Goal: Information Seeking & Learning: Learn about a topic

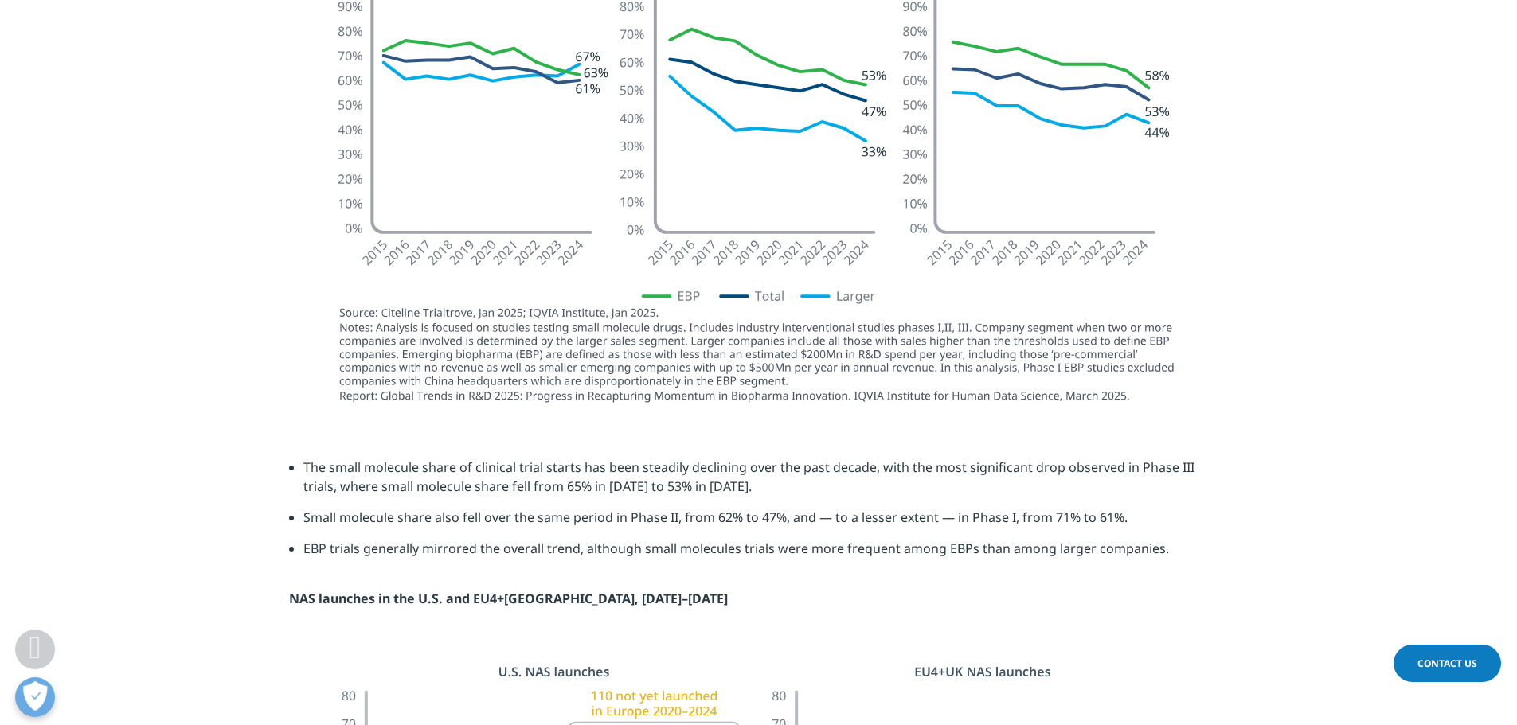
scroll to position [1990, 0]
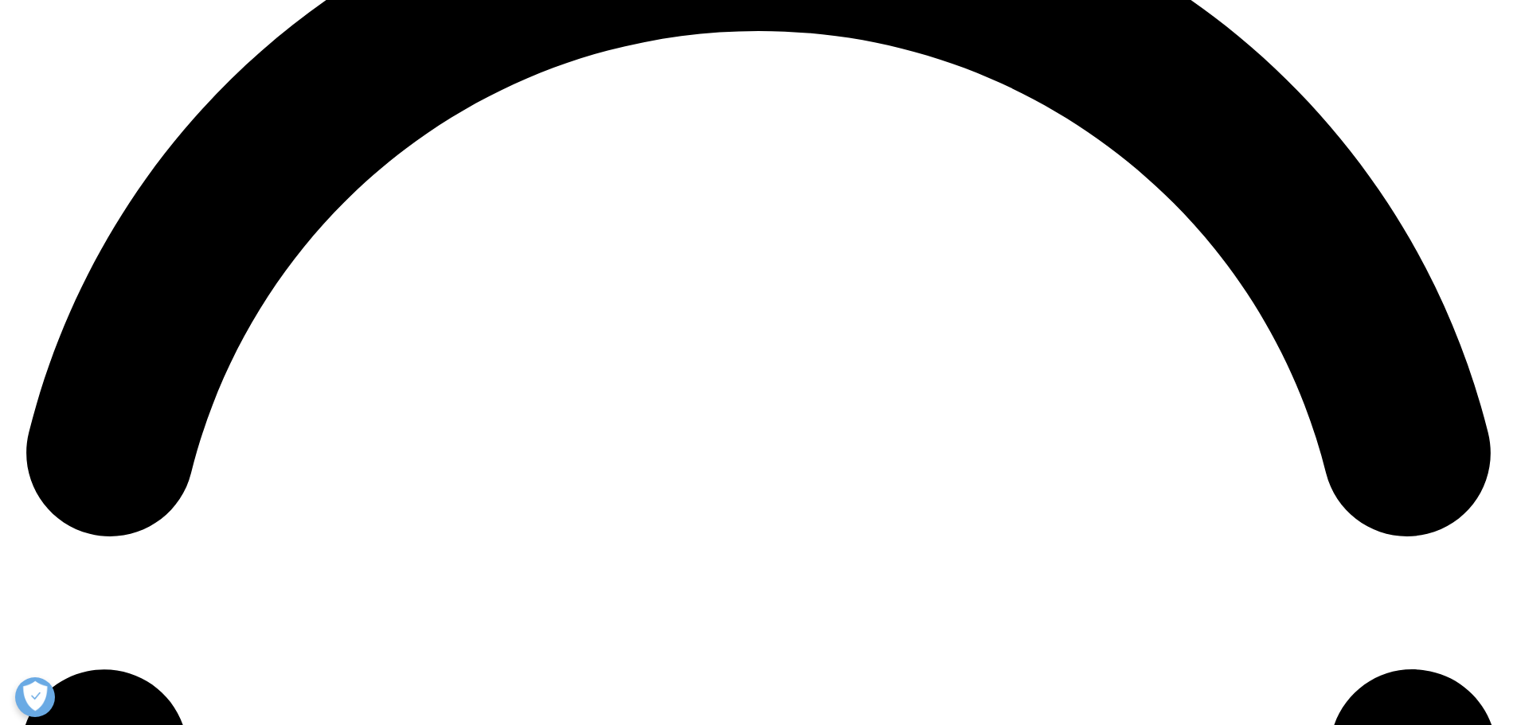
scroll to position [3209, 0]
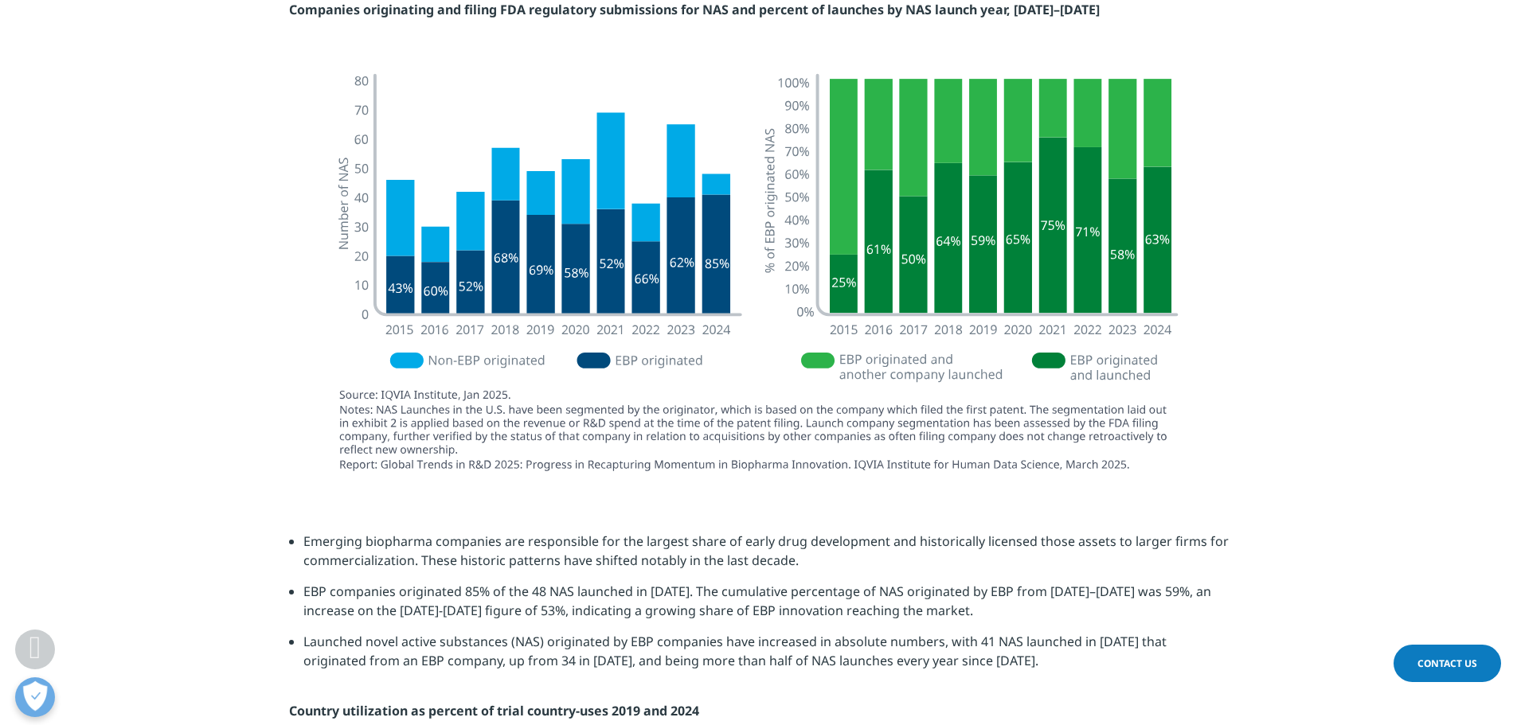
drag, startPoint x: 302, startPoint y: 350, endPoint x: 656, endPoint y: 361, distance: 354.5
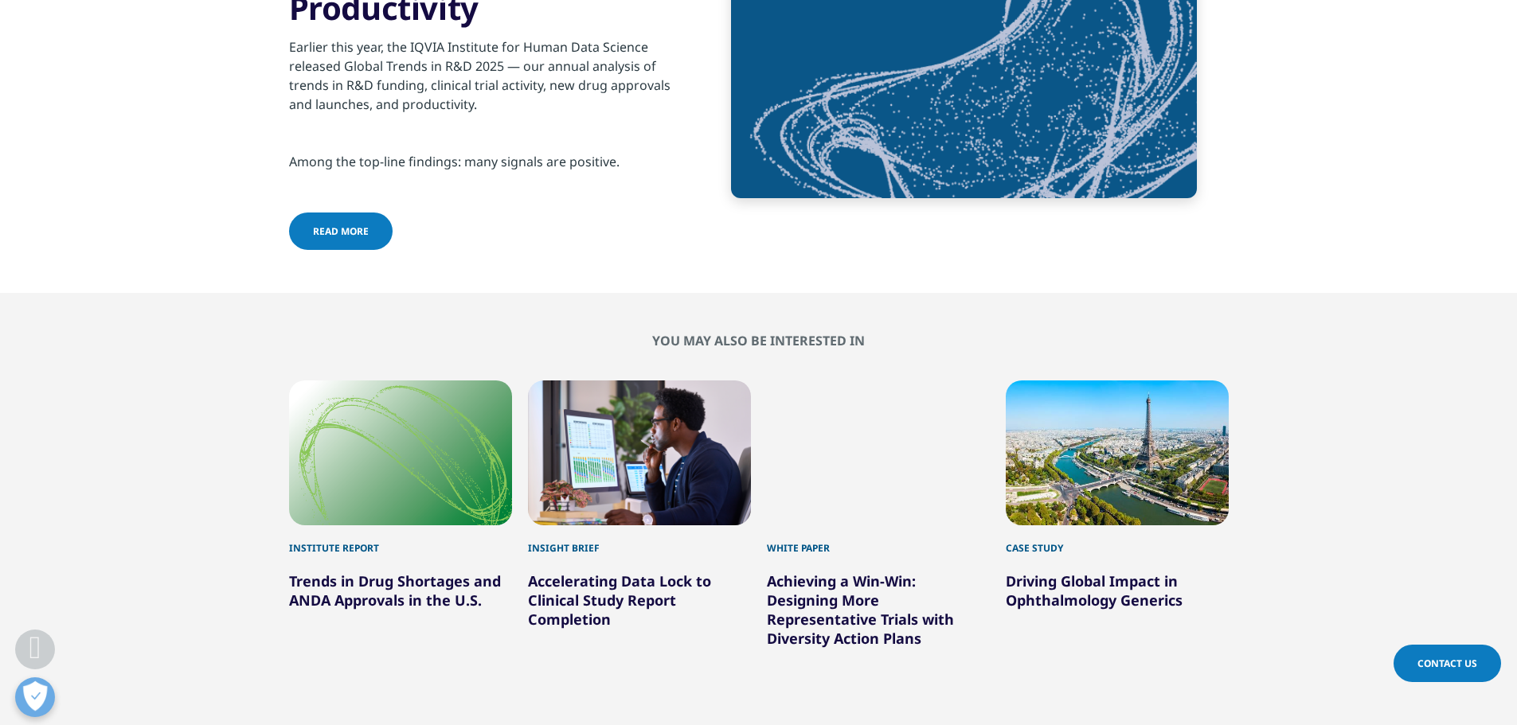
scroll to position [5518, 0]
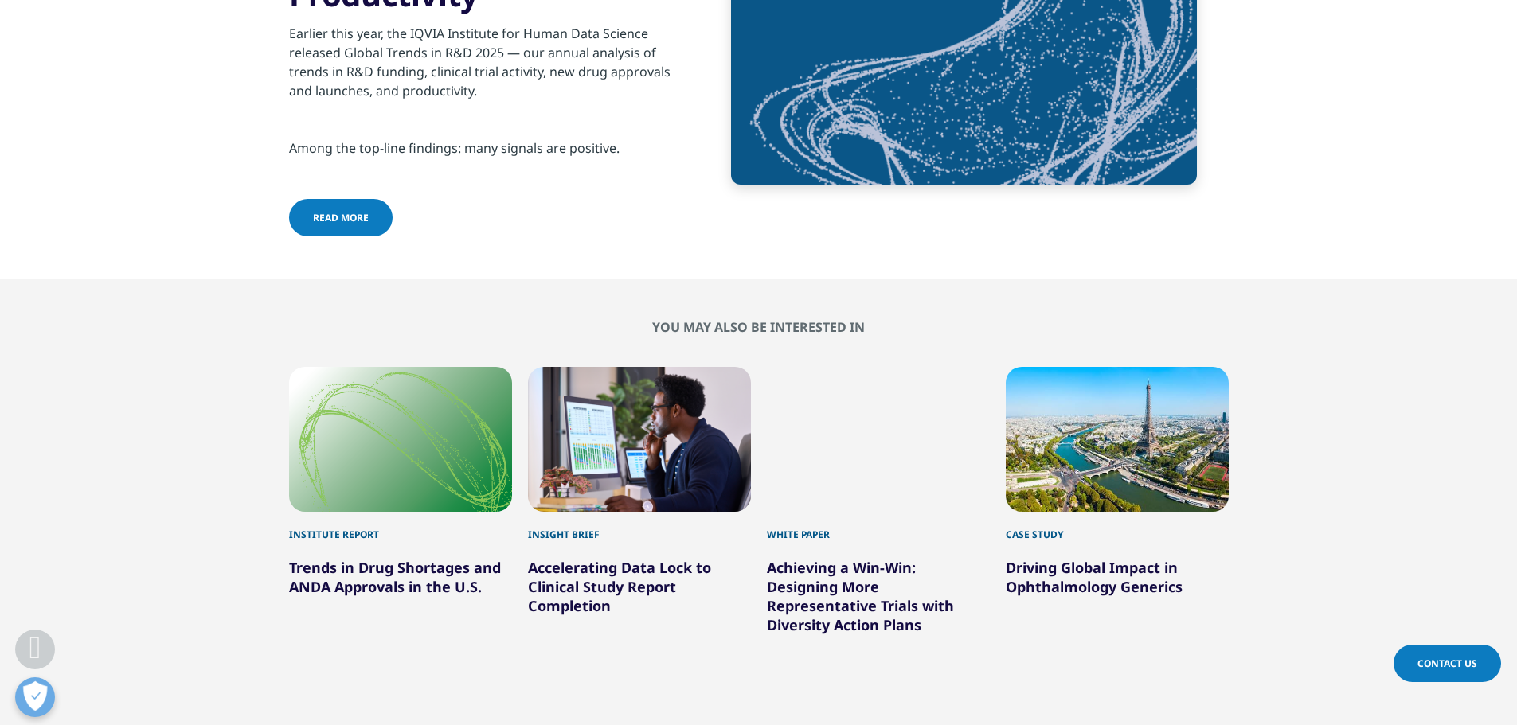
drag, startPoint x: 483, startPoint y: 196, endPoint x: 622, endPoint y: 240, distance: 145.5
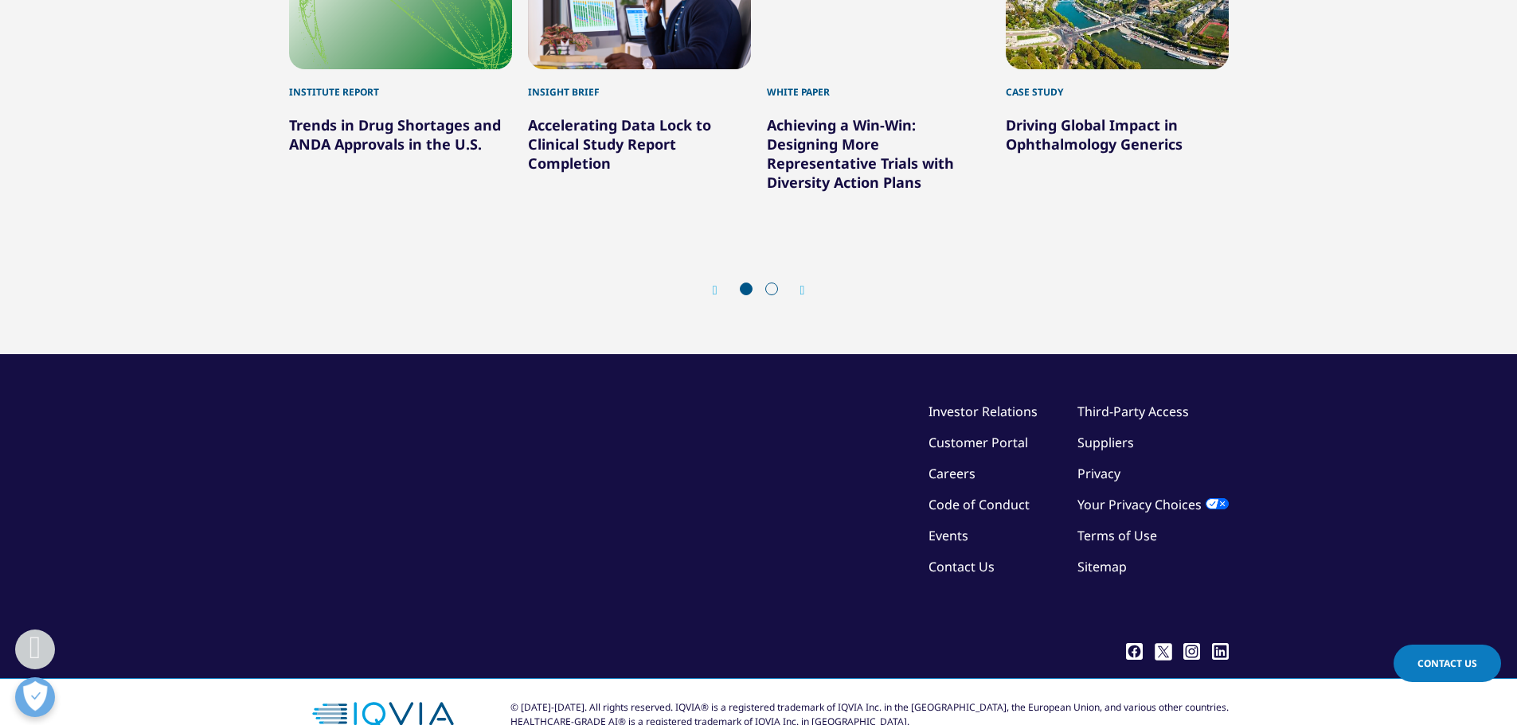
scroll to position [6363, 0]
